Goal: Navigation & Orientation: Find specific page/section

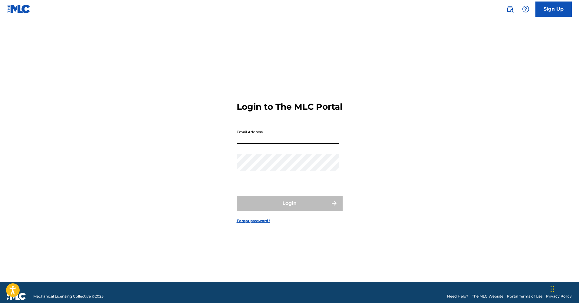
type input "[EMAIL_ADDRESS][DOMAIN_NAME]"
click at [290, 208] on button "Login" at bounding box center [290, 203] width 106 height 15
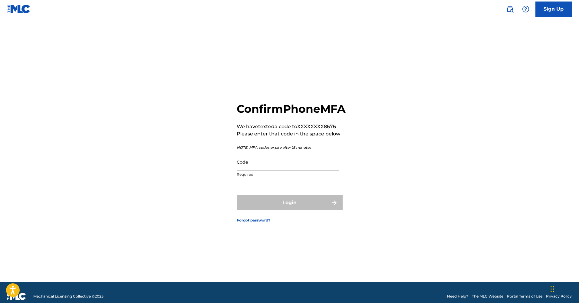
click at [321, 171] on input "Code" at bounding box center [288, 161] width 102 height 17
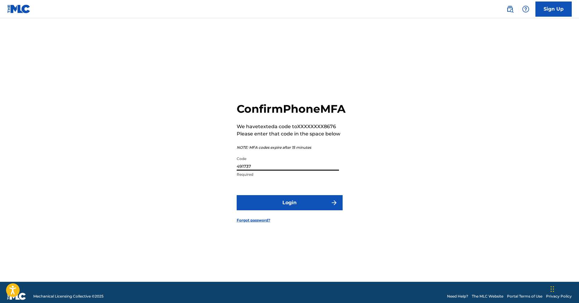
type input "491737"
click at [305, 208] on button "Login" at bounding box center [290, 202] width 106 height 15
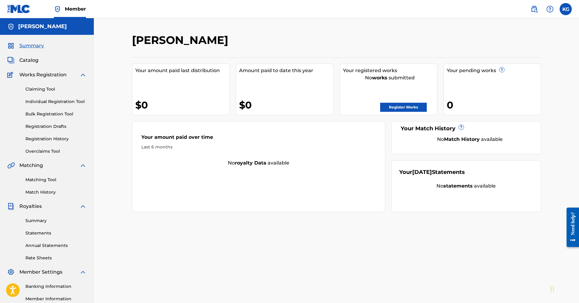
click at [32, 62] on span "Catalog" at bounding box center [28, 60] width 19 height 7
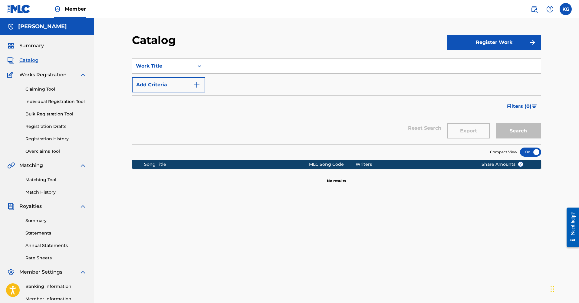
click at [30, 45] on span "Summary" at bounding box center [31, 45] width 25 height 7
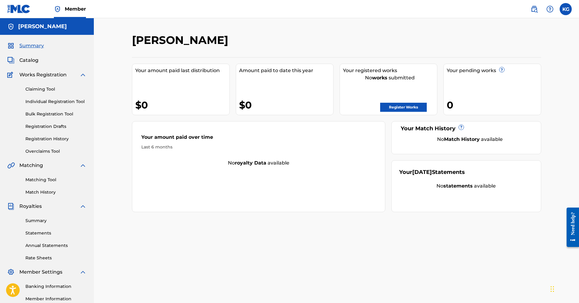
click at [57, 140] on link "Registration History" at bounding box center [55, 139] width 61 height 6
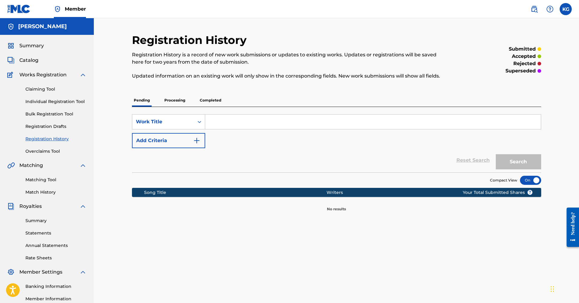
click at [27, 60] on span "Catalog" at bounding box center [28, 60] width 19 height 7
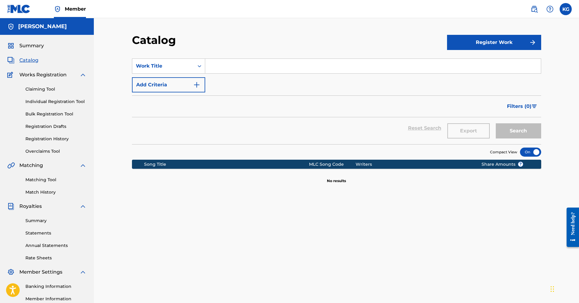
click at [30, 44] on span "Summary" at bounding box center [31, 45] width 25 height 7
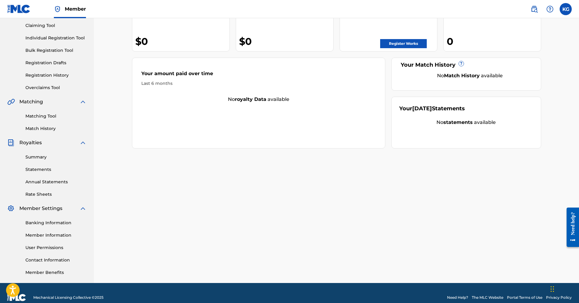
scroll to position [70, 0]
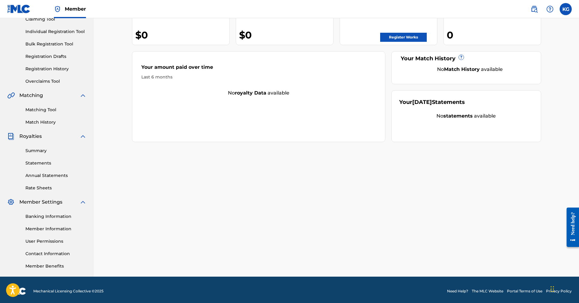
click at [49, 83] on link "Overclaims Tool" at bounding box center [55, 81] width 61 height 6
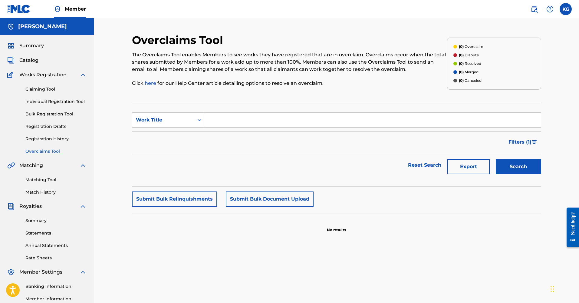
click at [49, 125] on link "Registration Drafts" at bounding box center [55, 126] width 61 height 6
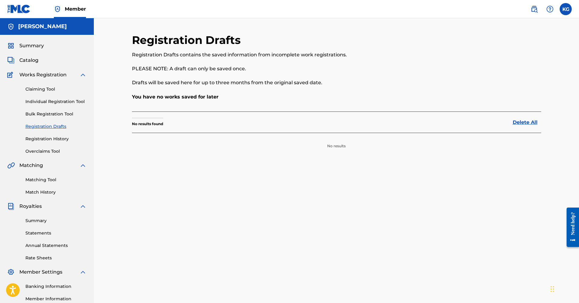
click at [49, 114] on link "Bulk Registration Tool" at bounding box center [55, 114] width 61 height 6
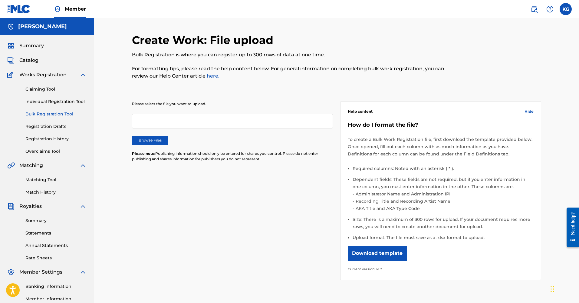
click at [50, 103] on link "Individual Registration Tool" at bounding box center [55, 101] width 61 height 6
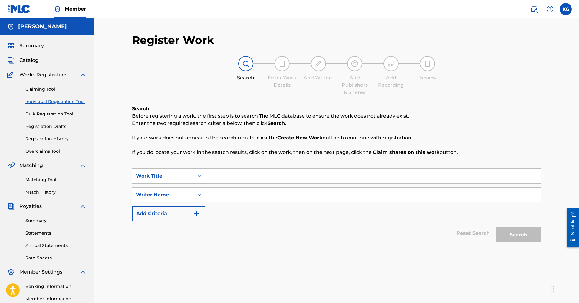
click at [47, 89] on link "Claiming Tool" at bounding box center [55, 89] width 61 height 6
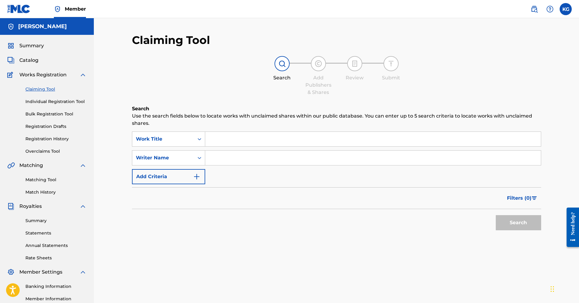
click at [47, 76] on span "Works Registration" at bounding box center [42, 74] width 47 height 7
click at [86, 78] on img at bounding box center [82, 74] width 7 height 7
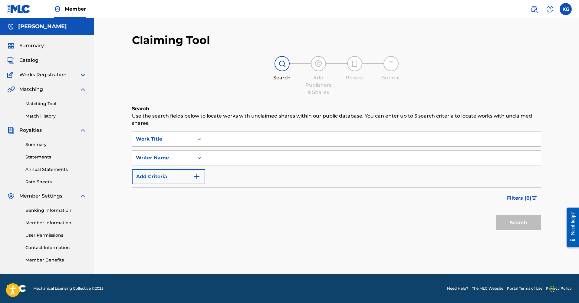
click at [28, 144] on link "Summary" at bounding box center [55, 144] width 61 height 6
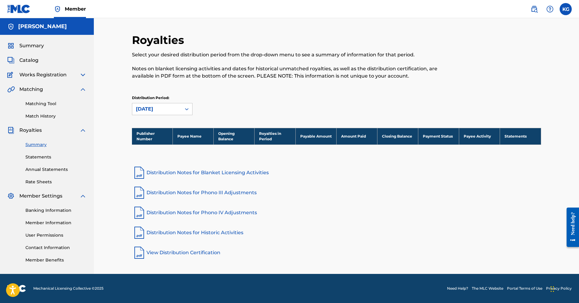
click at [35, 157] on link "Statements" at bounding box center [55, 157] width 61 height 6
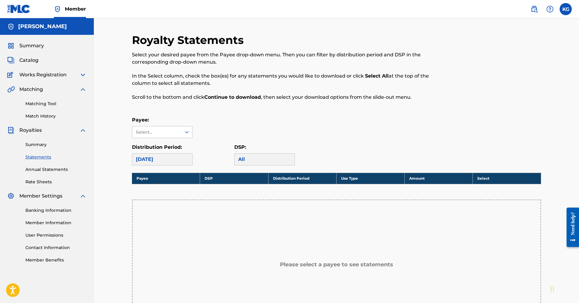
click at [36, 170] on link "Annual Statements" at bounding box center [55, 169] width 61 height 6
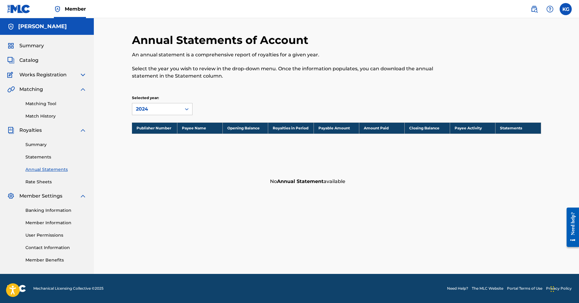
click at [37, 183] on link "Rate Sheets" at bounding box center [55, 182] width 61 height 6
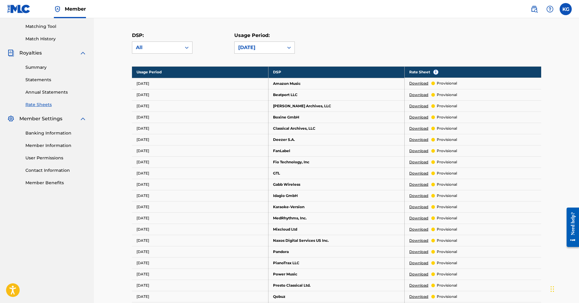
scroll to position [47, 0]
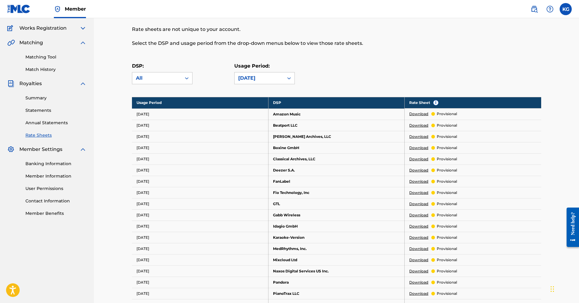
click at [46, 110] on link "Statements" at bounding box center [55, 110] width 61 height 6
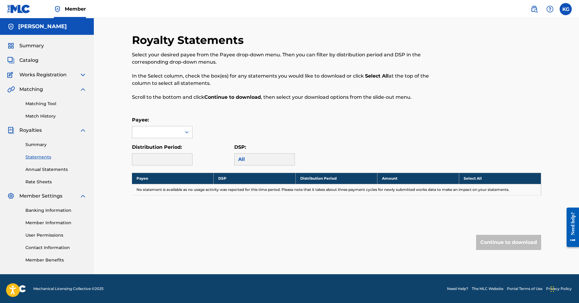
click at [46, 115] on link "Match History" at bounding box center [55, 116] width 61 height 6
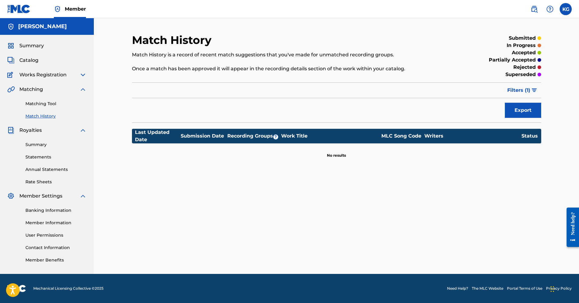
click at [35, 59] on span "Catalog" at bounding box center [28, 60] width 19 height 7
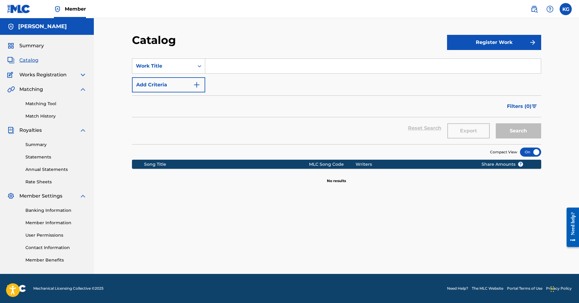
click at [33, 45] on span "Summary" at bounding box center [31, 45] width 25 height 7
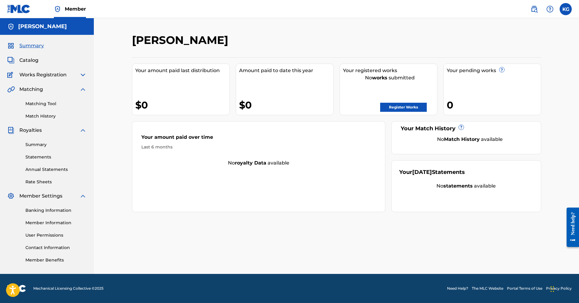
click at [564, 8] on label at bounding box center [566, 9] width 12 height 12
click at [566, 9] on input "KG [PERSON_NAME] [EMAIL_ADDRESS][DOMAIN_NAME] Notification Preferences Profile …" at bounding box center [566, 9] width 0 height 0
click at [550, 6] on img at bounding box center [550, 8] width 7 height 7
click at [535, 7] on img at bounding box center [534, 8] width 7 height 7
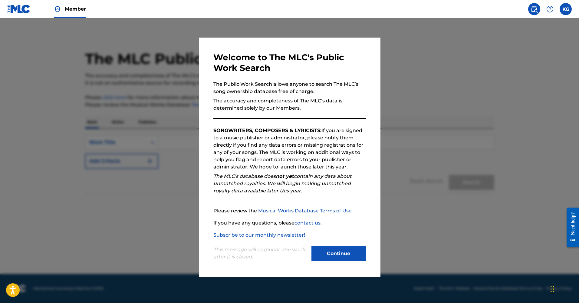
click at [361, 253] on button "Continue" at bounding box center [339, 253] width 55 height 15
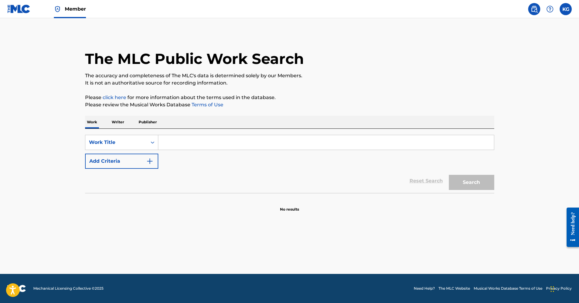
click at [23, 12] on img at bounding box center [18, 9] width 23 height 9
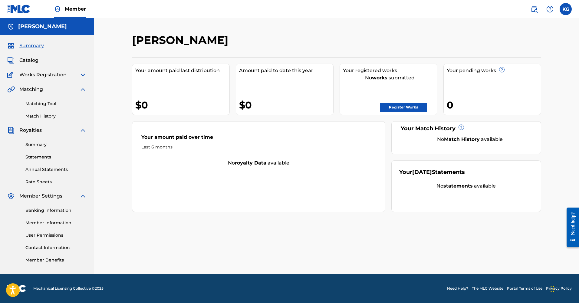
click at [10, 75] on img at bounding box center [11, 74] width 8 height 7
click at [83, 75] on img at bounding box center [82, 74] width 7 height 7
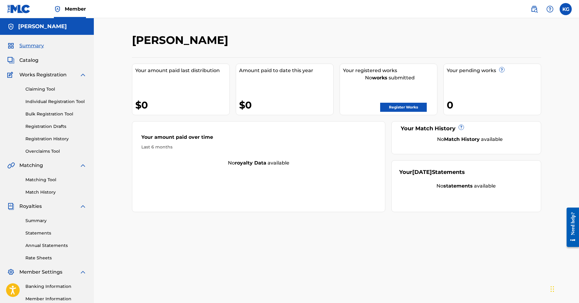
click at [48, 140] on link "Registration History" at bounding box center [55, 139] width 61 height 6
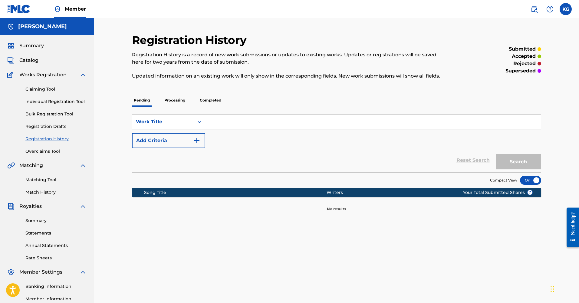
click at [171, 103] on p "Processing" at bounding box center [175, 100] width 25 height 13
